Goal: Information Seeking & Learning: Compare options

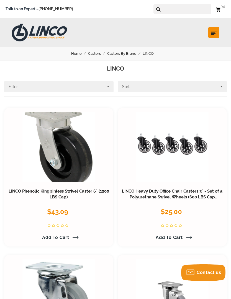
click at [216, 33] on icon "submit" at bounding box center [214, 33] width 6 height 6
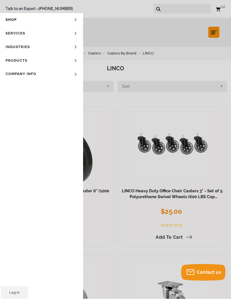
click at [77, 75] on link "Company Info" at bounding box center [41, 74] width 83 height 14
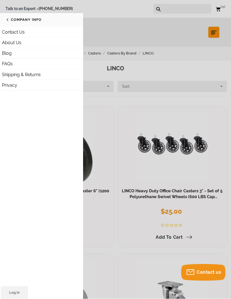
click at [14, 21] on link "Shop" at bounding box center [41, 20] width 83 height 14
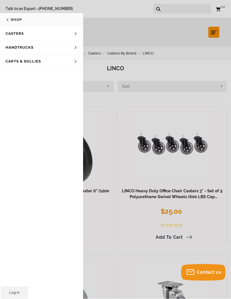
click at [121, 126] on div "Compare LINCO Heavy Duty Office Chair Casters 3" - Set of 5 Polyurethane Swivel…" at bounding box center [172, 177] width 109 height 138
click at [110, 232] on div "Compare LINCO Phenolic Kingpinless Swivel Caster 6" (1200 LBS Cap) $43.09 41 – …" at bounding box center [58, 177] width 109 height 138
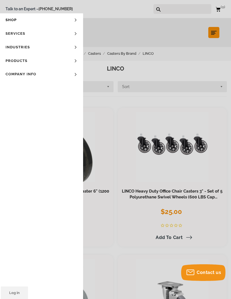
click at [121, 32] on div "LINCO CASTERS & INDUSTRIAL SUPPLY Shop Industries Automotive Business Machine D…" at bounding box center [115, 32] width 231 height 29
click at [125, 16] on div "Talk to an Expert – [PHONE_NUMBER] Log in Cart 0 Your Cart Your cart is empty" at bounding box center [115, 9] width 231 height 18
click at [77, 20] on link "Shop" at bounding box center [41, 20] width 83 height 14
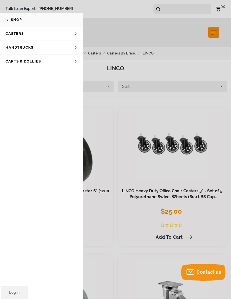
click at [10, 22] on link "Shop" at bounding box center [41, 20] width 83 height 14
click at [7, 22] on link "Shop" at bounding box center [41, 20] width 83 height 14
click at [9, 21] on link "Shop" at bounding box center [41, 20] width 83 height 14
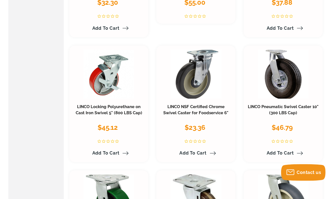
scroll to position [680, 0]
